Goal: Transaction & Acquisition: Purchase product/service

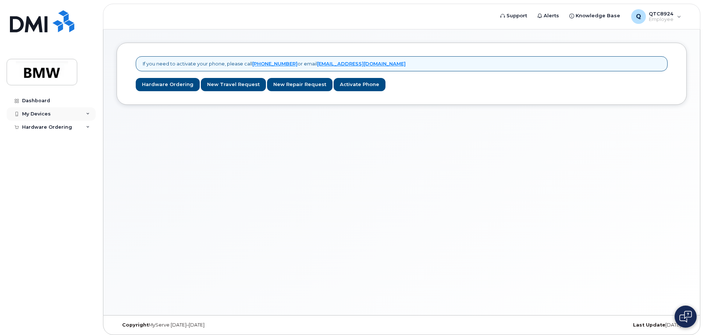
click at [35, 114] on div "My Devices" at bounding box center [36, 114] width 29 height 6
click at [33, 123] on link "Add Device" at bounding box center [57, 128] width 76 height 14
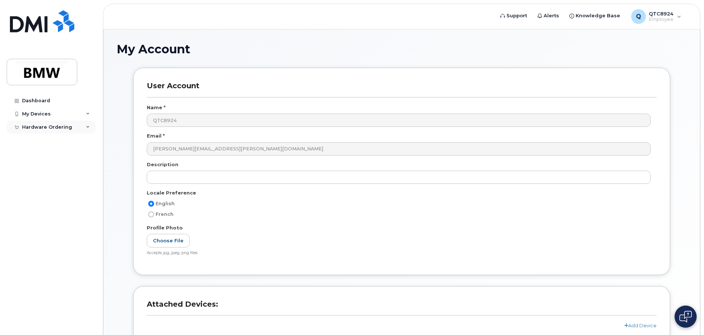
click at [33, 128] on div "Hardware Ordering" at bounding box center [47, 127] width 50 height 6
click at [41, 139] on div "New Order" at bounding box center [39, 140] width 28 height 7
click at [35, 139] on div "New Order" at bounding box center [39, 140] width 28 height 7
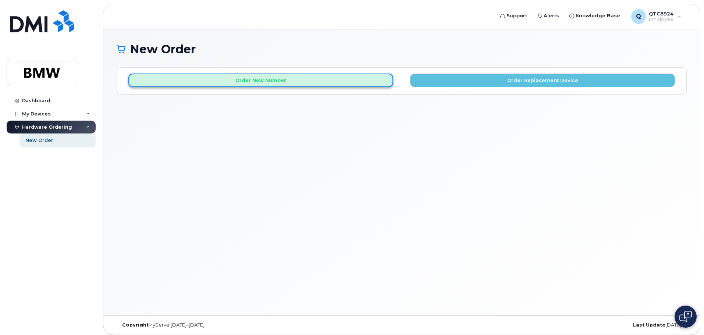
click at [304, 85] on button "Order New Number" at bounding box center [260, 81] width 265 height 14
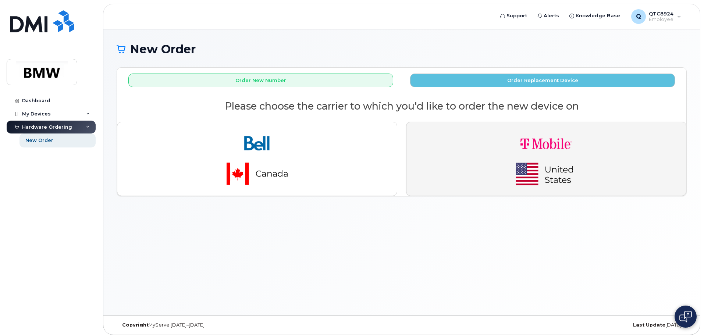
click at [472, 145] on button "button" at bounding box center [546, 159] width 280 height 74
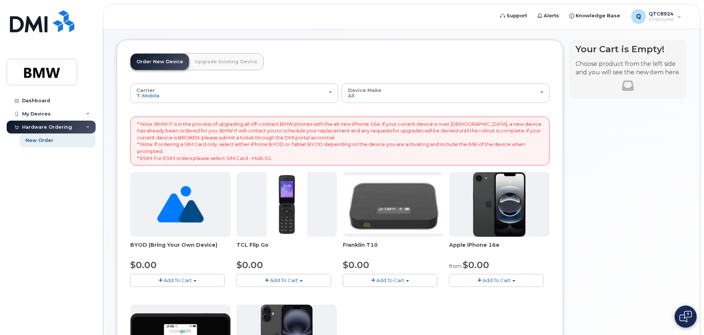
scroll to position [74, 0]
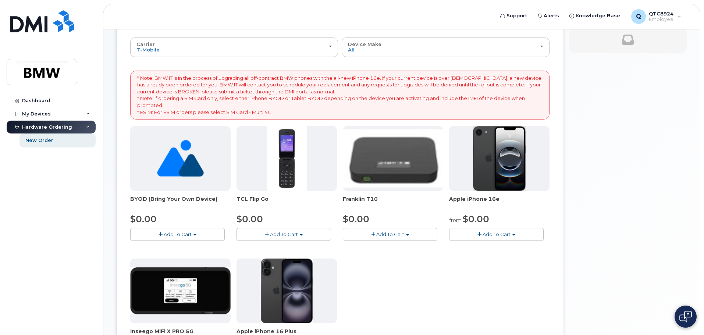
click at [494, 230] on button "Add To Cart" at bounding box center [496, 234] width 94 height 13
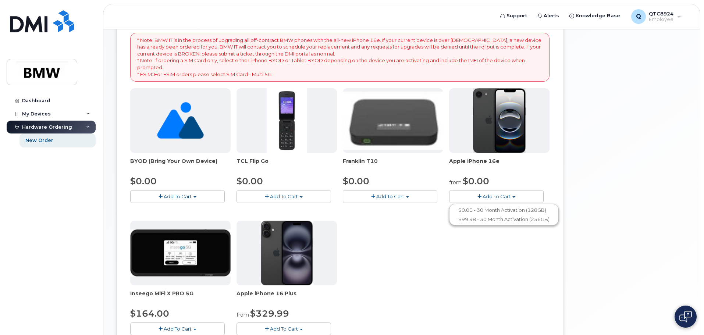
scroll to position [147, 0]
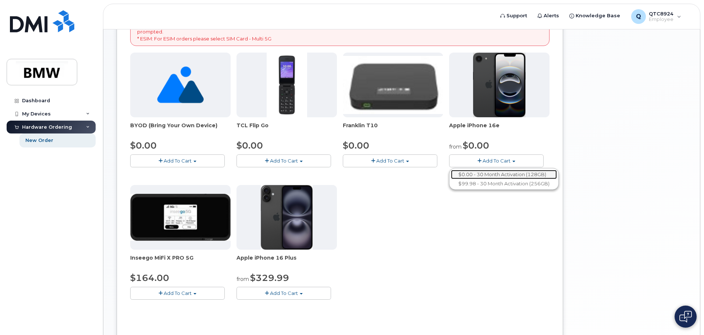
click at [494, 175] on link "$0.00 - 30 Month Activation (128GB)" at bounding box center [504, 174] width 106 height 9
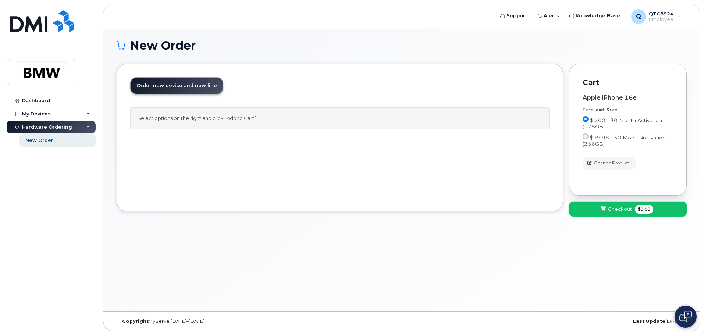
click at [611, 209] on span "Checkout" at bounding box center [620, 209] width 24 height 7
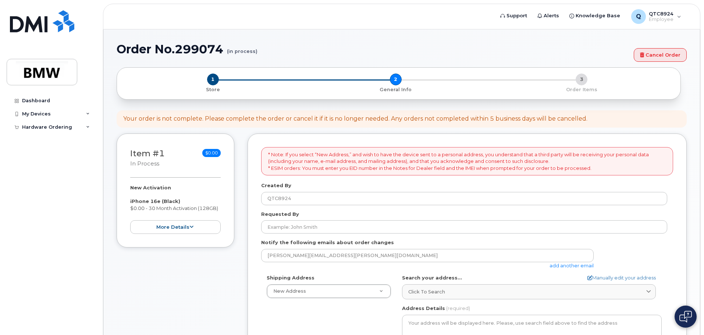
select select
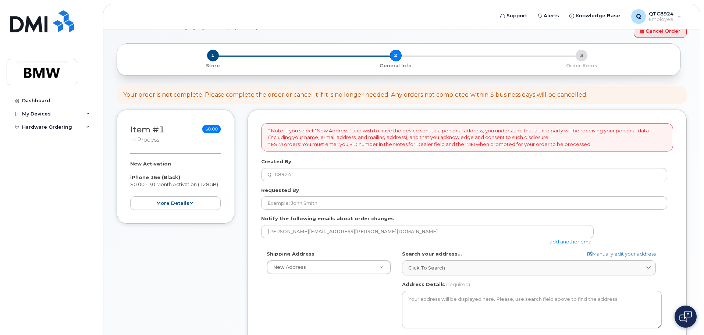
scroll to position [74, 0]
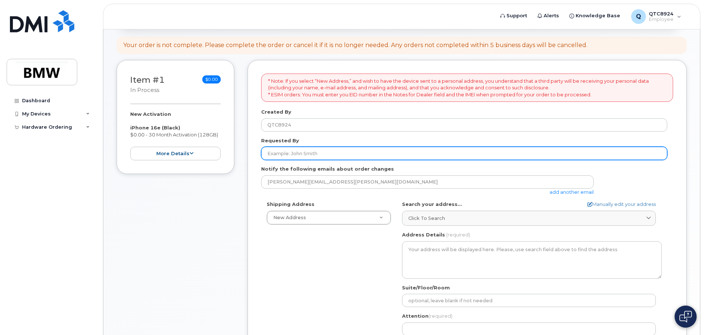
click at [322, 152] on input "Requested By" at bounding box center [464, 153] width 406 height 13
type input "Dolan Egan"
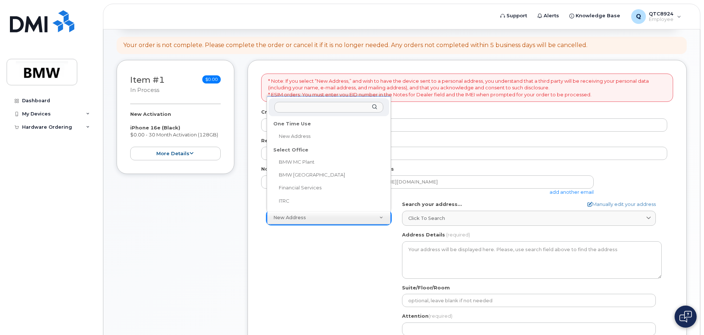
click at [303, 108] on input "text" at bounding box center [328, 107] width 109 height 11
select select
type textarea "200 BMW Drive Woodcliff Lake NJ 07677 Woodcliff Lake New Jersey 07677"
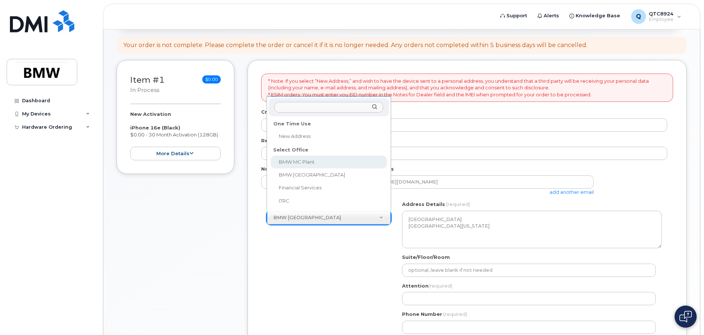
select select
type textarea "1400 Highway 101 S GREER SC 29651-6731 UNITED STATES Greer South Carolina 29651…"
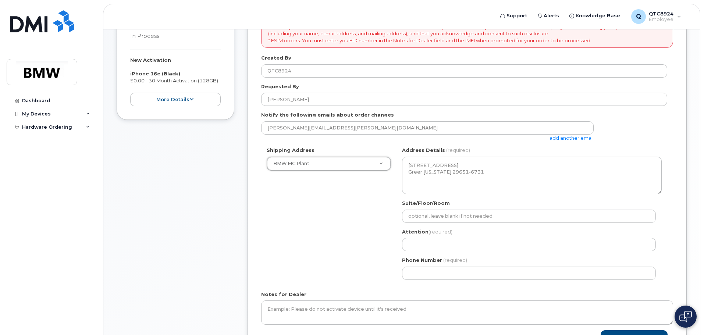
scroll to position [147, 0]
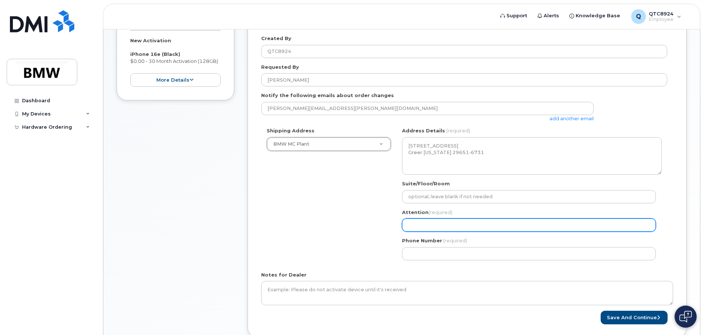
click at [428, 226] on input "Attention (required)" at bounding box center [529, 224] width 254 height 13
select select
type input "D"
select select
type input "Do"
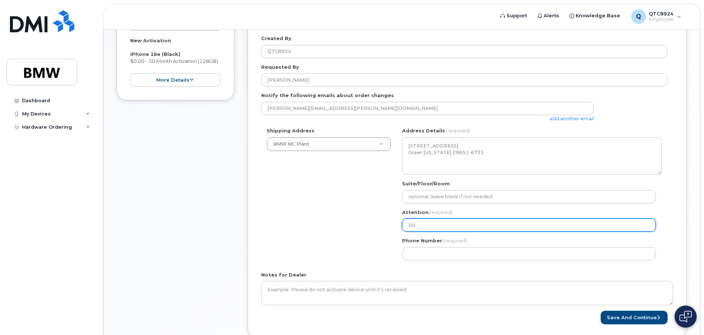
select select
type input "Dol"
select select
type input "Dola"
select select
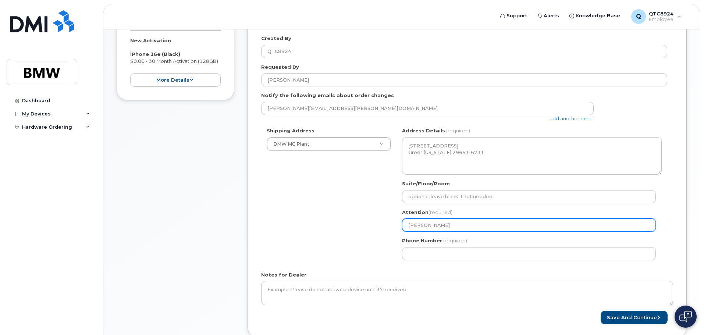
type input "Dolan"
select select
type input "Dolan E"
select select
type input "Dolan Eg"
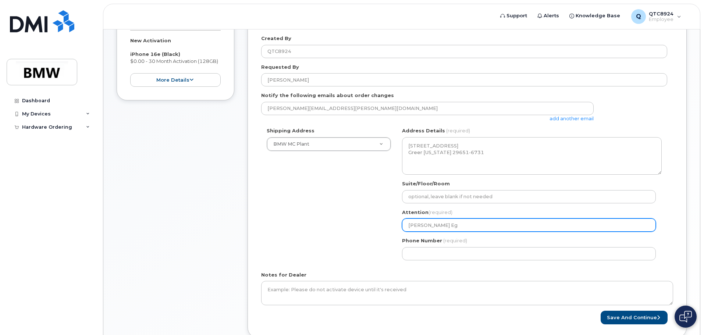
select select
type input "Dolan Ega"
select select
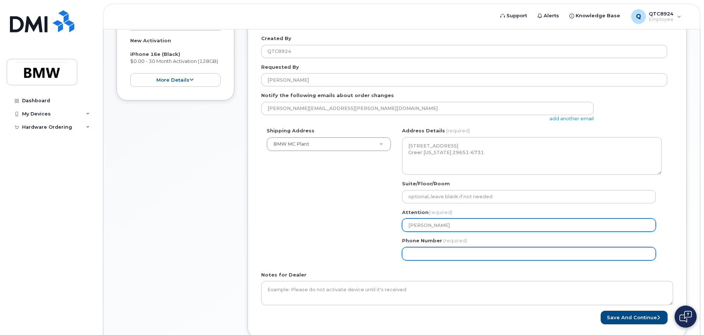
type input "[PERSON_NAME]"
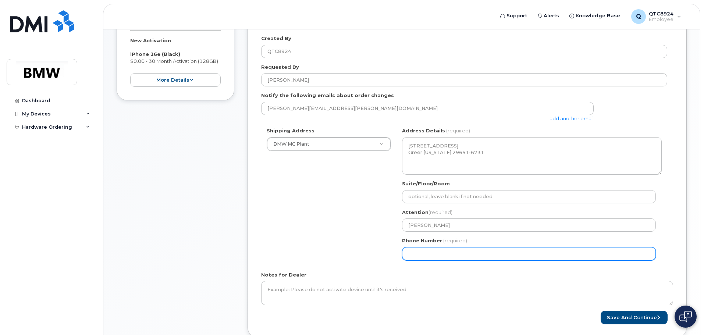
click at [445, 256] on input "Phone Number" at bounding box center [529, 253] width 254 height 13
type input "1"
select select
type input "-2"
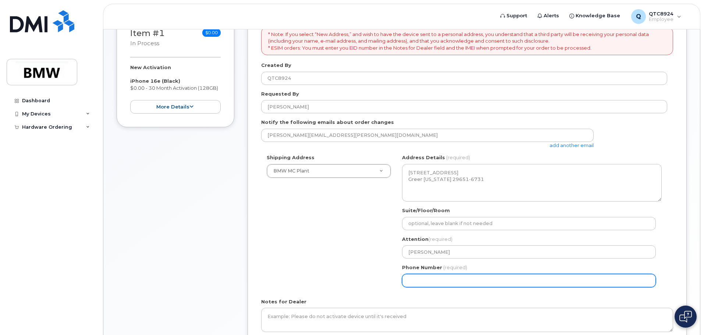
scroll to position [198, 0]
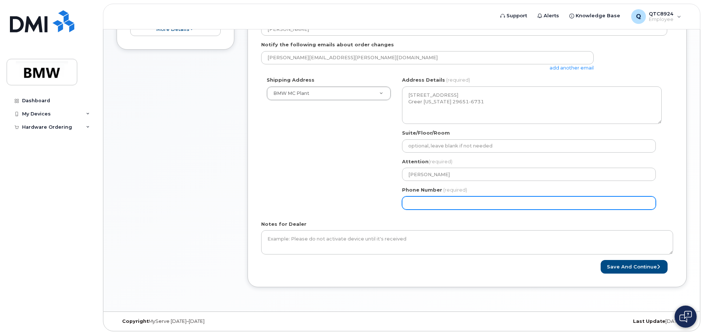
click at [428, 201] on input "Phone Number" at bounding box center [529, 202] width 254 height 13
click at [428, 201] on input "1" at bounding box center [529, 202] width 254 height 13
type input "2"
type input "1"
type input "864"
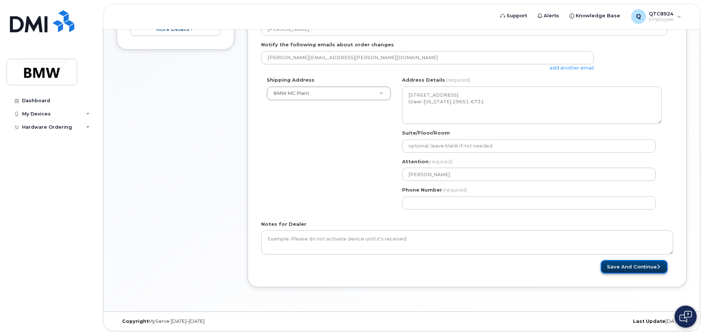
click at [644, 266] on button "Save and Continue" at bounding box center [633, 267] width 67 height 14
click at [635, 265] on button "Save and Continue" at bounding box center [633, 267] width 67 height 14
click at [630, 269] on button "Save and Continue" at bounding box center [633, 267] width 67 height 14
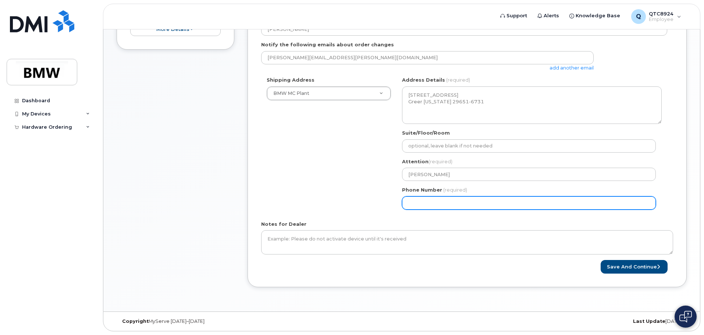
drag, startPoint x: 466, startPoint y: 201, endPoint x: 376, endPoint y: 198, distance: 89.8
click at [376, 198] on div "Shipping Address BMW MC Plant New Address BMW MC Plant BMW North America Financ…" at bounding box center [464, 145] width 406 height 138
type input "864"
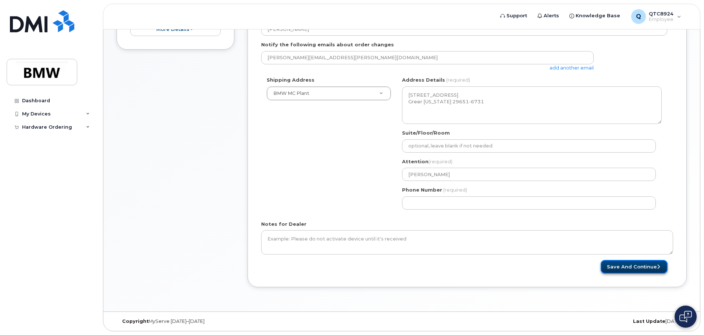
click at [645, 268] on button "Save and Continue" at bounding box center [633, 267] width 67 height 14
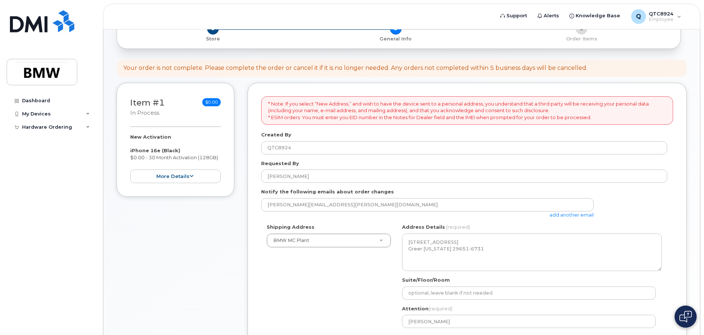
scroll to position [0, 0]
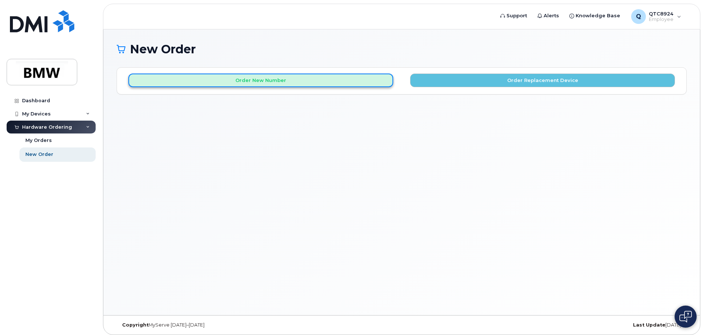
click at [324, 82] on button "Order New Number" at bounding box center [260, 81] width 265 height 14
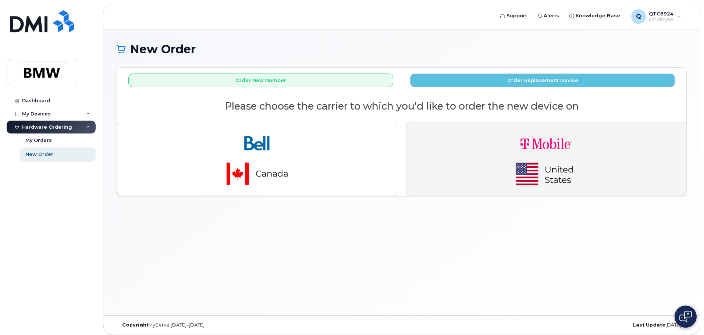
click at [536, 178] on img "button" at bounding box center [545, 159] width 103 height 62
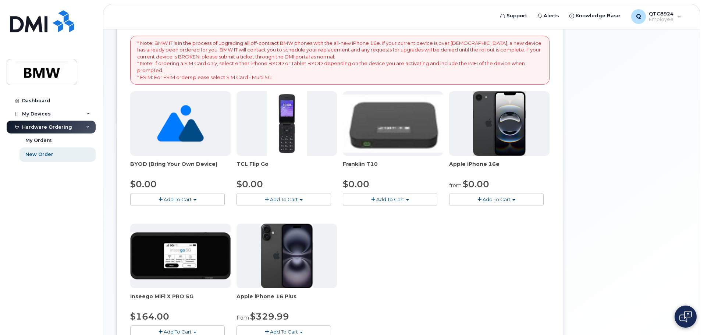
scroll to position [110, 0]
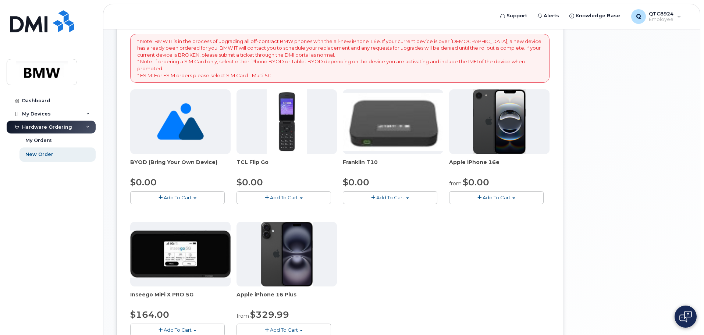
click at [497, 195] on span "Add To Cart" at bounding box center [496, 197] width 28 height 6
click at [492, 210] on link "$0.00 - 30 Month Activation (128GB)" at bounding box center [504, 211] width 106 height 9
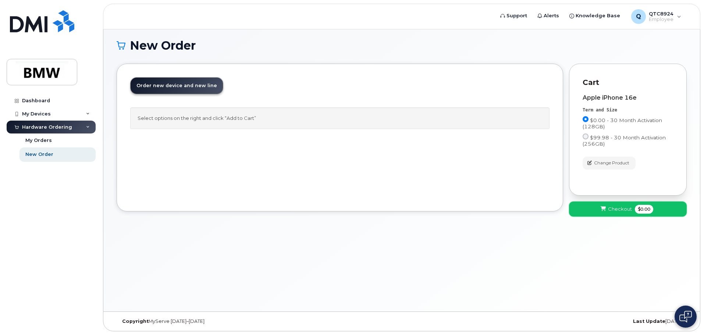
click at [638, 205] on span "$0.00" at bounding box center [644, 209] width 18 height 9
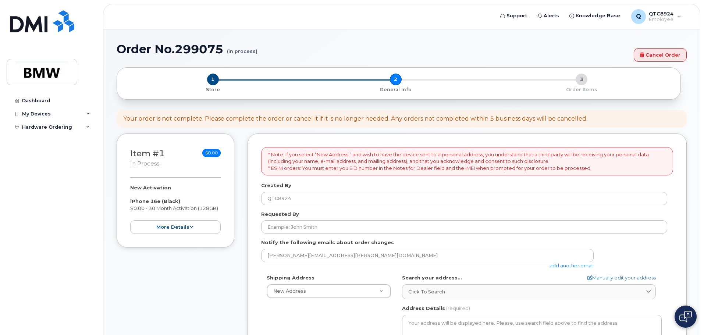
select select
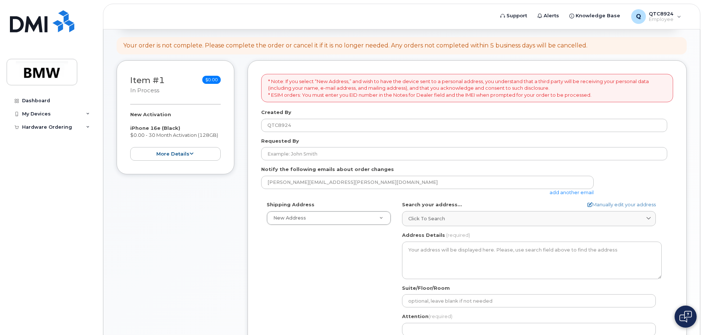
scroll to position [74, 0]
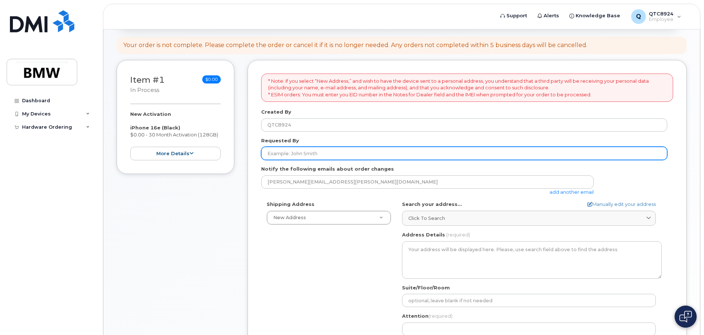
click at [312, 156] on input "Requested By" at bounding box center [464, 153] width 406 height 13
type input "[PERSON_NAME]"
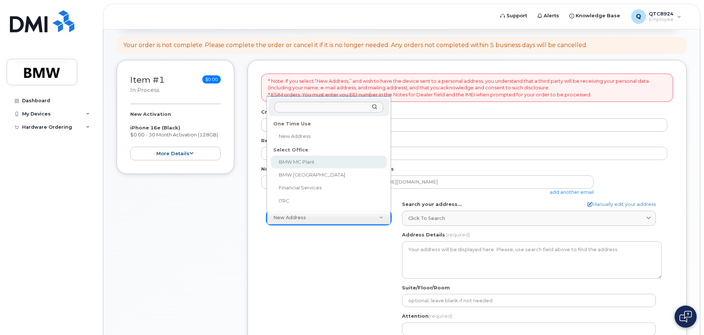
select select
type textarea "[STREET_ADDRESS] Greer [US_STATE] 29651-6731"
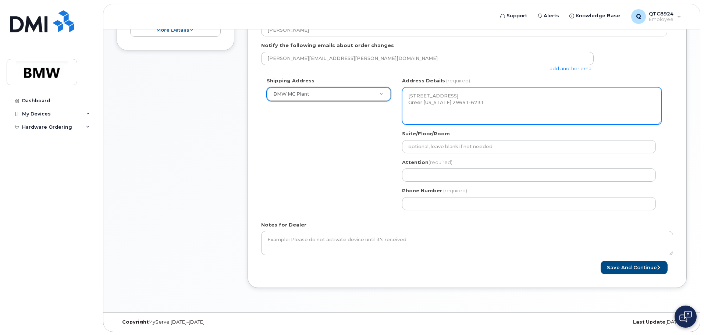
scroll to position [198, 0]
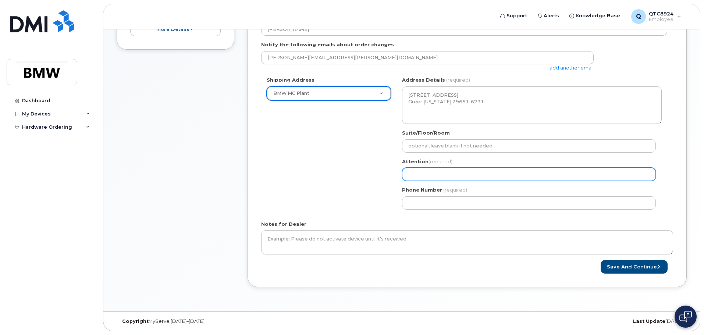
click at [444, 176] on input "Attention (required)" at bounding box center [529, 174] width 254 height 13
select select
type input "D"
select select
type input "Do"
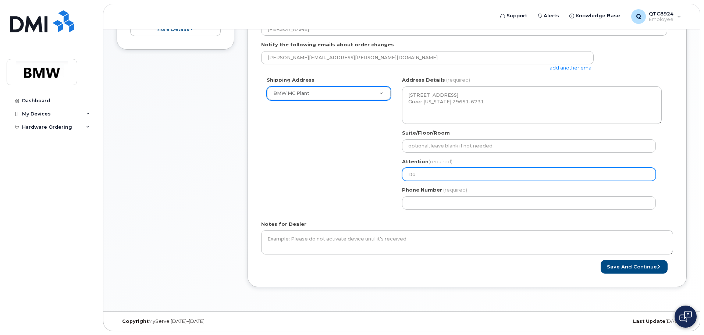
select select
type input "Dol"
select select
type input "Dola"
select select
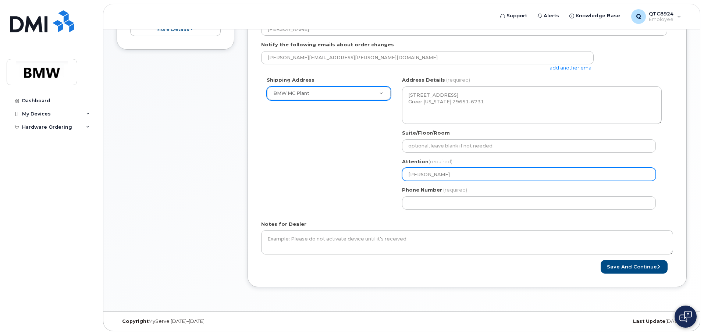
type input "[PERSON_NAME]"
select select
type input "[PERSON_NAME] E"
select select
type input "[PERSON_NAME] Eg"
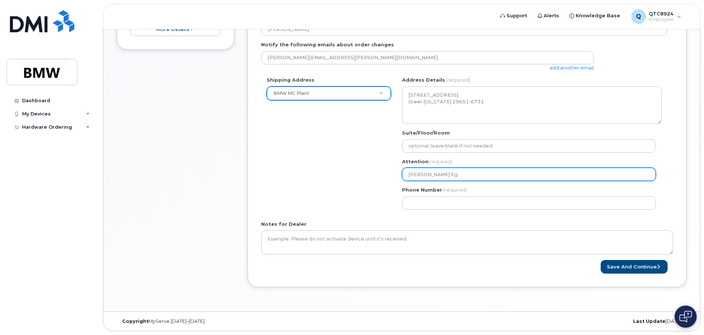
select select
type input "[PERSON_NAME] Ega"
select select
type input "[PERSON_NAME]"
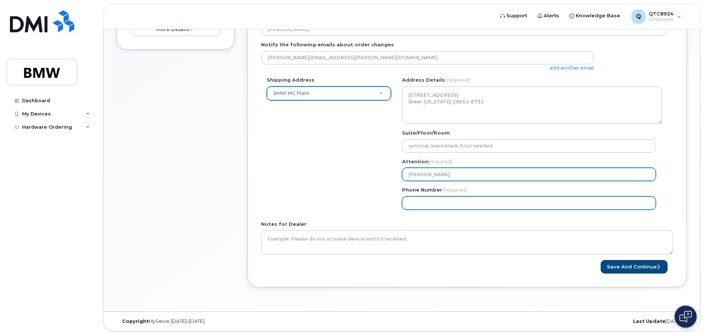
select select
type input "864"
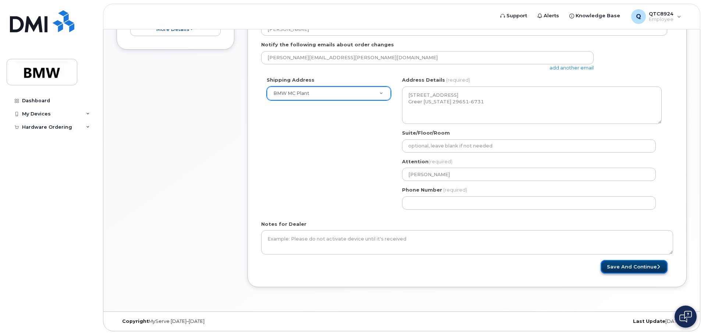
click at [639, 265] on button "Save and Continue" at bounding box center [633, 267] width 67 height 14
click at [513, 217] on form "* Note: If you select “New Address,” and wish to have the device sent to a pers…" at bounding box center [467, 111] width 412 height 324
click at [501, 218] on form "* Note: If you select “New Address,” and wish to have the device sent to a pers…" at bounding box center [467, 111] width 412 height 324
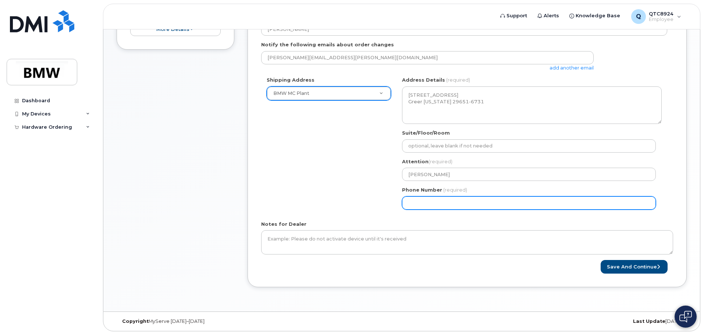
click at [407, 202] on input "Phone Number" at bounding box center [529, 202] width 254 height 13
click at [407, 203] on input "Phone Number" at bounding box center [529, 202] width 254 height 13
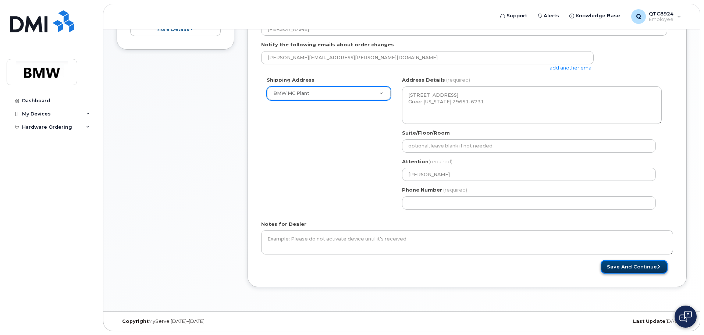
click at [625, 267] on button "Save and Continue" at bounding box center [633, 267] width 67 height 14
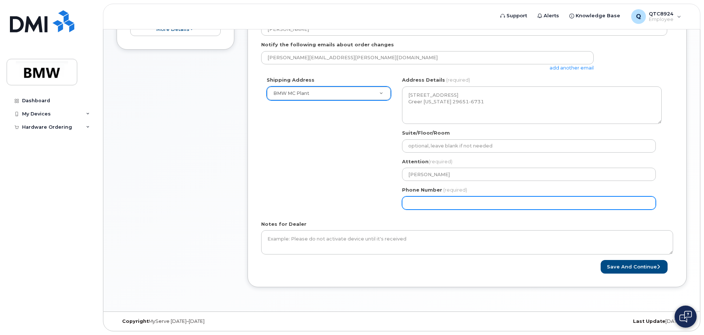
click at [469, 203] on input "Phone Number" at bounding box center [529, 202] width 254 height 13
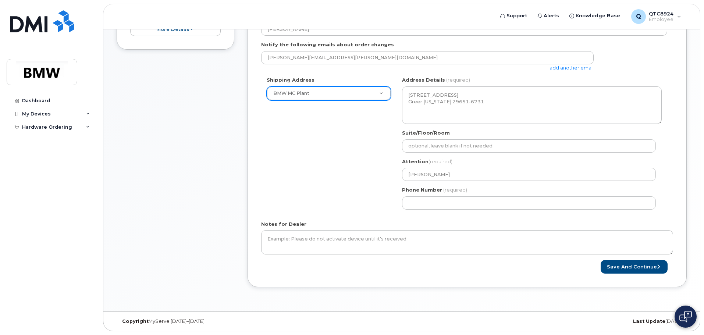
click at [452, 189] on span "(required)" at bounding box center [455, 190] width 24 height 6
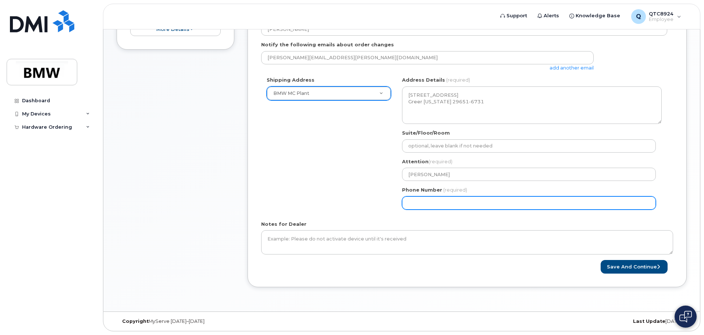
drag, startPoint x: 462, startPoint y: 202, endPoint x: 375, endPoint y: 204, distance: 86.8
click at [375, 204] on div "Shipping Address BMW MC Plant New Address BMW MC Plant BMW North America Financ…" at bounding box center [464, 145] width 406 height 138
type input "186427941"
select select
type input "1864279415"
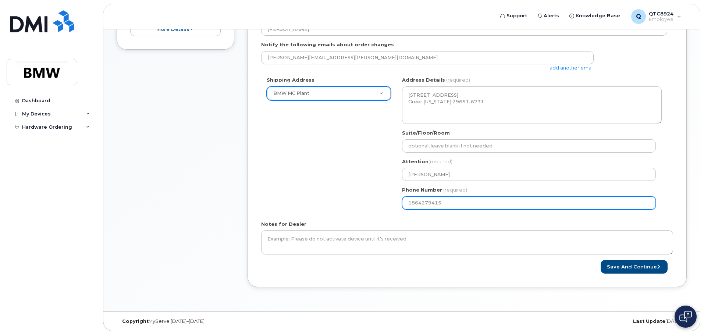
select select
type input "18642794157"
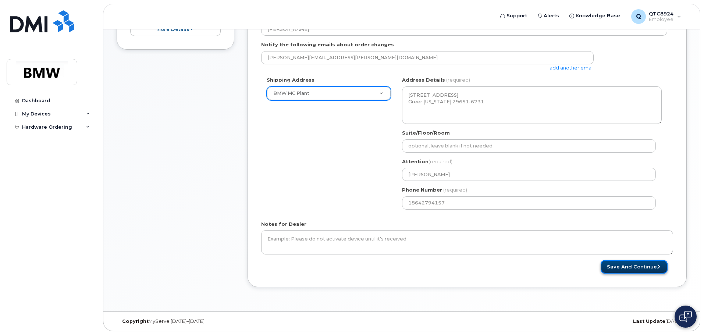
click at [648, 268] on button "Save and Continue" at bounding box center [633, 267] width 67 height 14
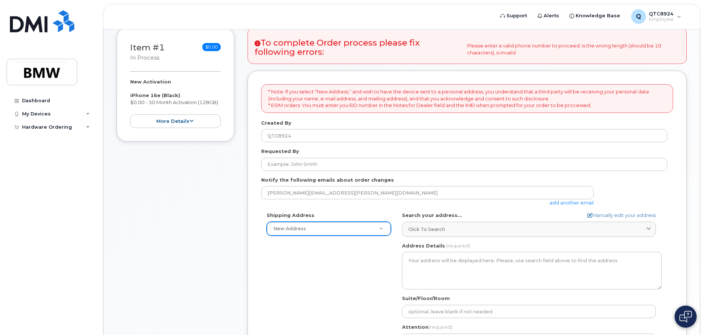
scroll to position [74, 0]
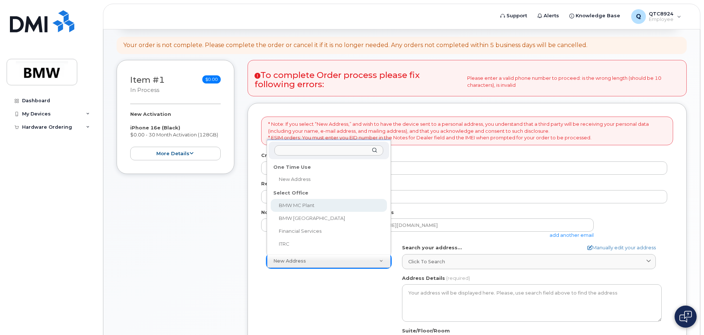
select select
type textarea "1400 Highway 101 S GREER SC 29651-6731 UNITED STATES Greer South Carolina 29651…"
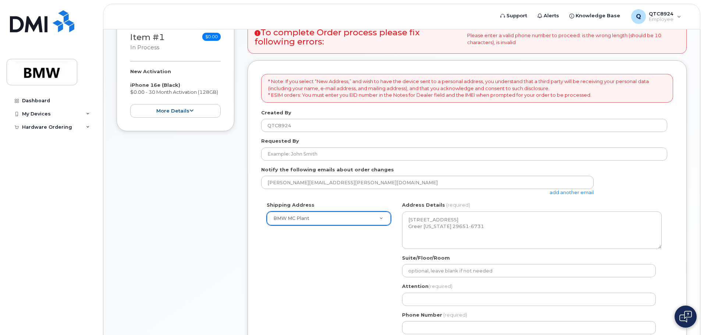
scroll to position [184, 0]
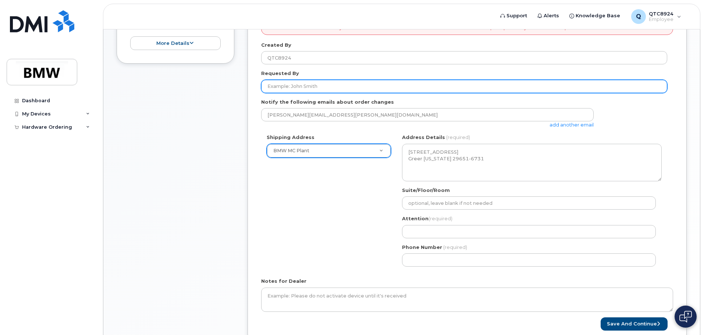
click at [295, 88] on input "Requested By" at bounding box center [464, 86] width 406 height 13
type input "[PERSON_NAME]"
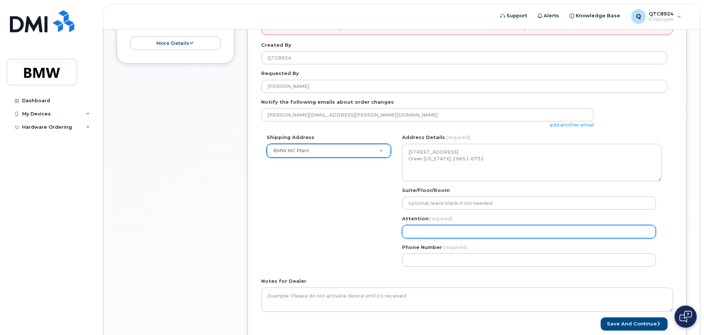
click at [418, 229] on input "Attention (required)" at bounding box center [529, 231] width 254 height 13
type input "[PERSON_NAME]"
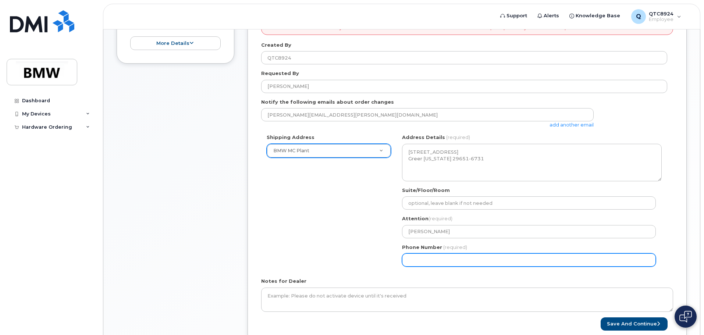
click at [444, 256] on input "Phone Number" at bounding box center [529, 259] width 254 height 13
select select
type input "864279415"
select select
type input "8642794157"
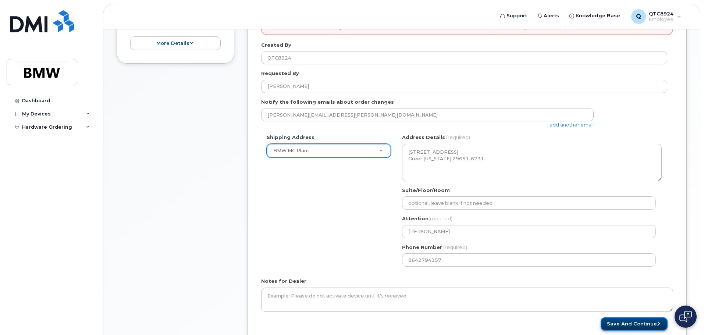
click at [629, 320] on button "Save and Continue" at bounding box center [633, 324] width 67 height 14
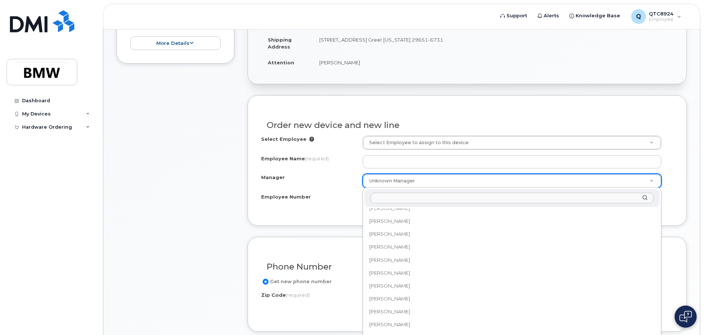
scroll to position [10091, 0]
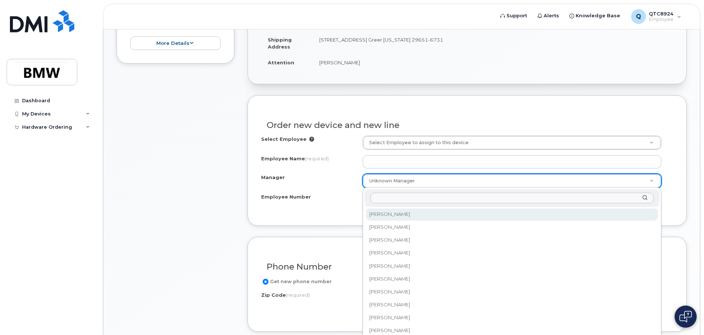
click at [408, 197] on input "Manager" at bounding box center [511, 198] width 283 height 11
type input "d"
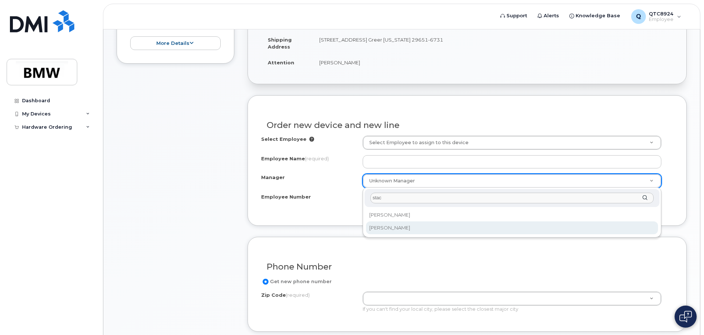
type input "stac"
select select "1895454"
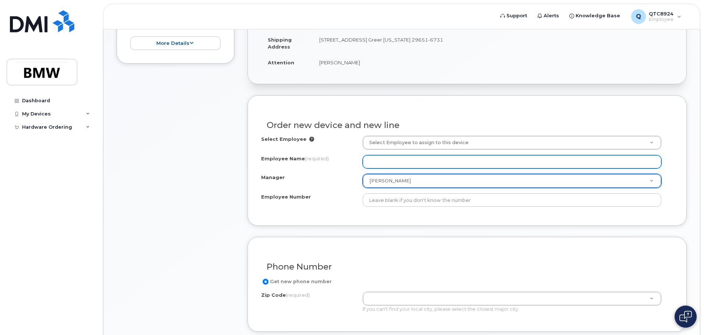
click at [379, 161] on input "Employee Name (required)" at bounding box center [512, 161] width 299 height 13
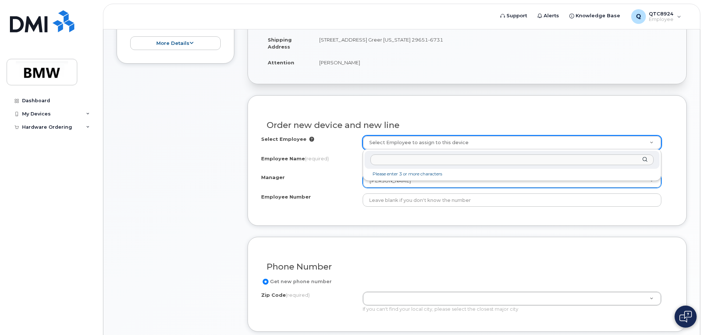
click at [396, 158] on input "text" at bounding box center [511, 159] width 283 height 11
type input "[PERSON_NAME]"
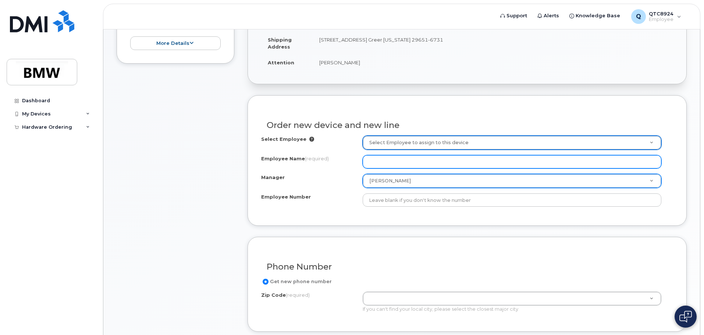
click at [393, 157] on input "Employee Name (required)" at bounding box center [512, 161] width 299 height 13
type input "d"
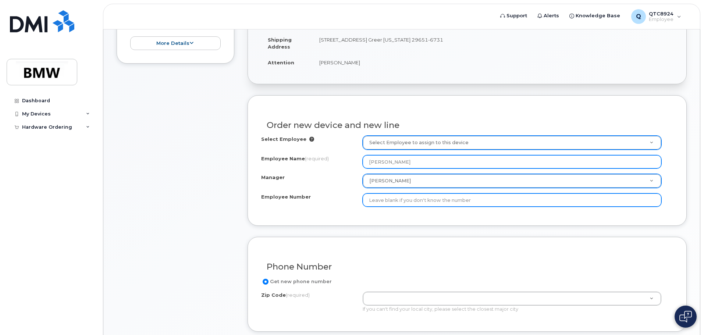
type input "[PERSON_NAME]"
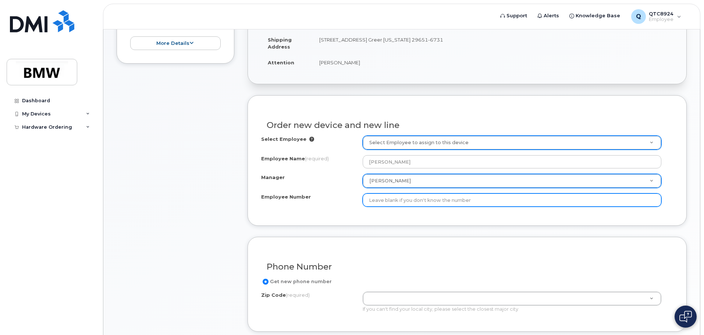
click at [404, 200] on input "Employee Number" at bounding box center [512, 199] width 299 height 13
type input "14546"
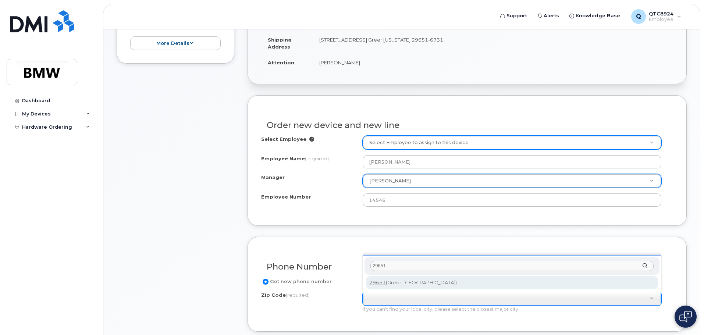
type input "29651"
type input "29651 (Greer, SC)"
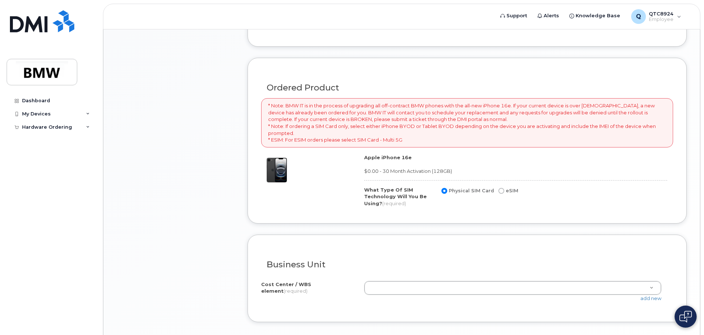
scroll to position [478, 0]
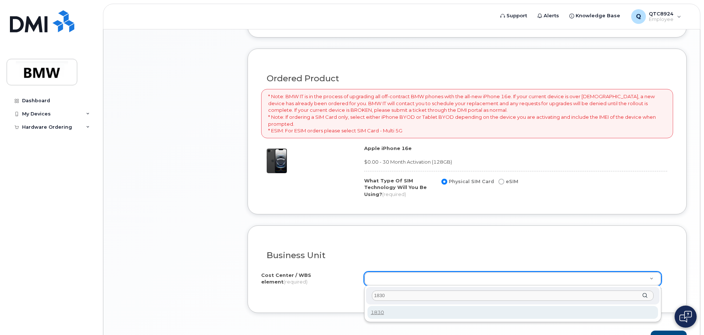
type input "1830"
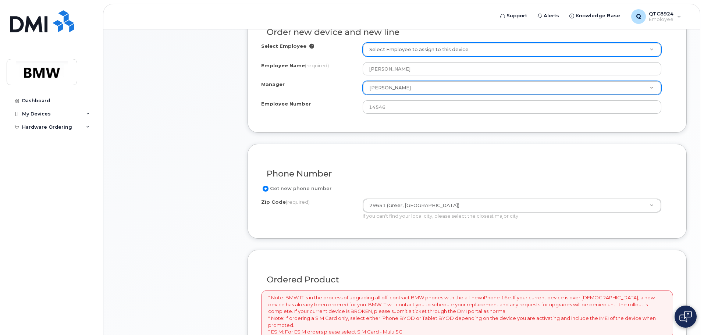
scroll to position [267, 0]
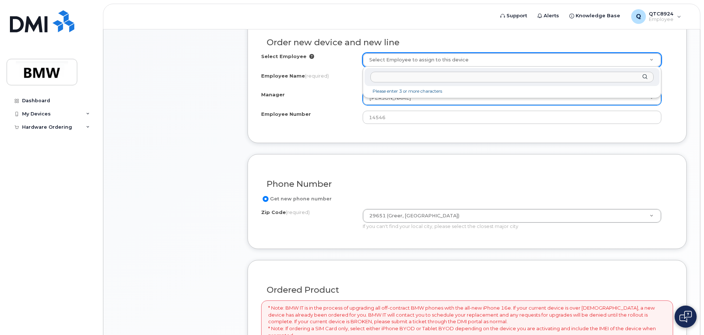
click at [390, 77] on input "text" at bounding box center [511, 77] width 283 height 11
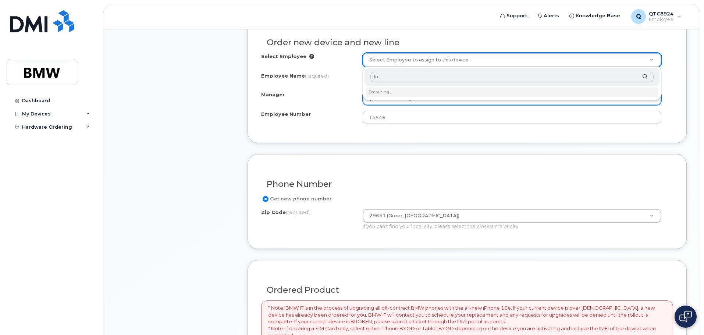
type input "d"
type input "q"
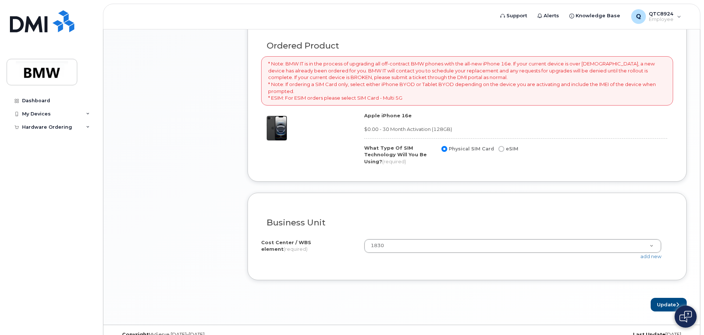
scroll to position [524, 0]
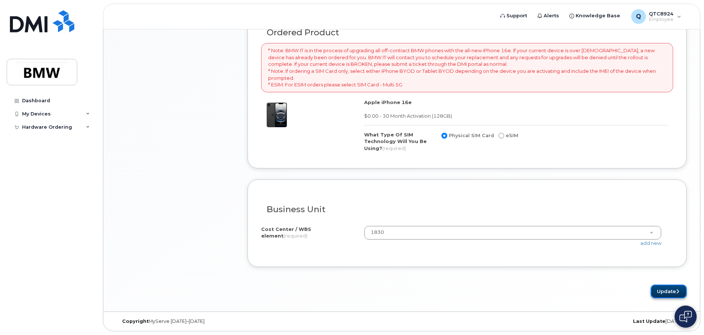
click at [663, 296] on button "Update" at bounding box center [668, 292] width 36 height 14
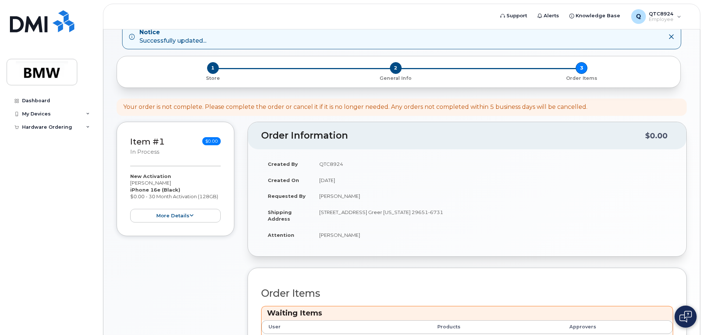
scroll to position [147, 0]
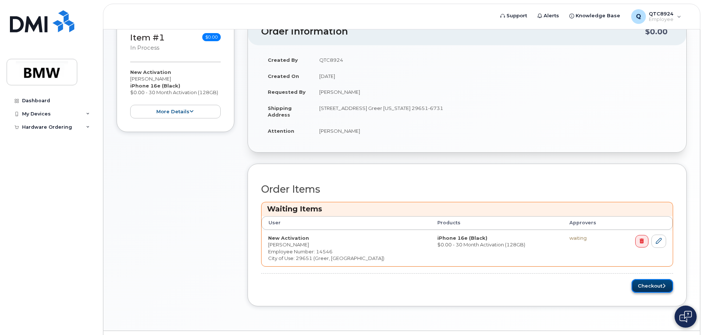
click at [643, 287] on button "Checkout" at bounding box center [652, 286] width 42 height 14
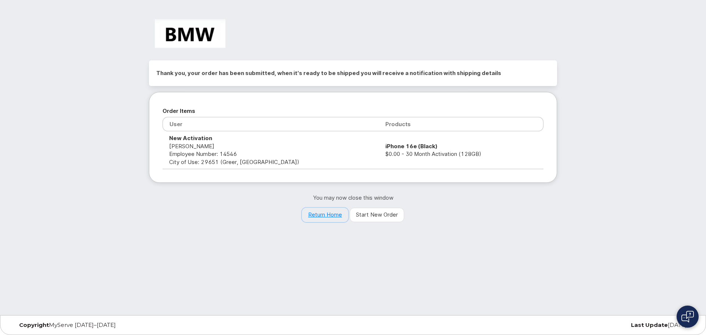
click at [328, 216] on link "Return Home" at bounding box center [325, 215] width 46 height 15
